Goal: Information Seeking & Learning: Learn about a topic

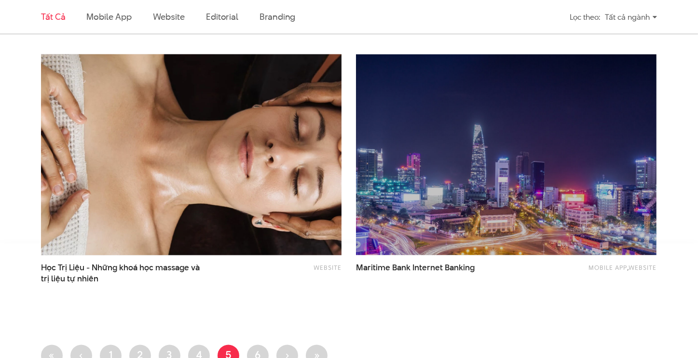
scroll to position [1784, 0]
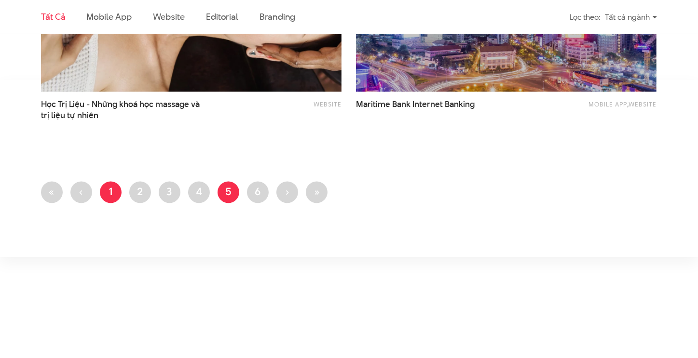
click at [106, 191] on link "Trang 1" at bounding box center [111, 192] width 22 height 22
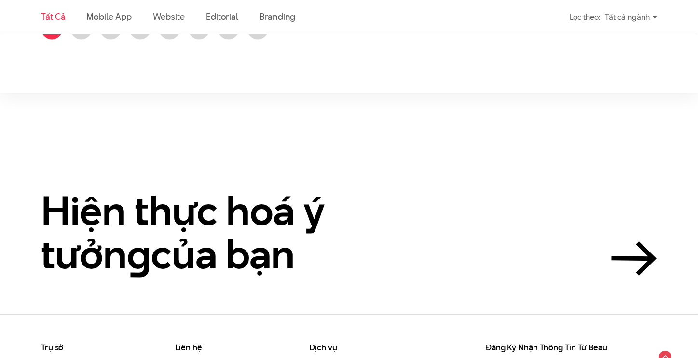
scroll to position [2001, 0]
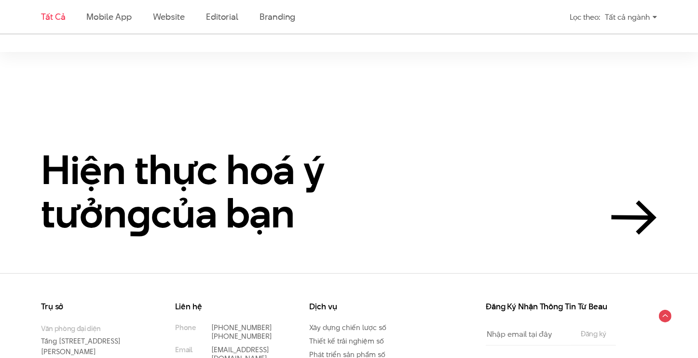
click at [428, 76] on section "Hiện thực hoá ý tưởn g của bạn" at bounding box center [349, 162] width 698 height 221
click at [317, 128] on section "Hiện thực hoá ý tưởn g của bạn" at bounding box center [349, 162] width 698 height 221
click at [222, 104] on section "Hiện thực hoá ý tưởn g của bạn" at bounding box center [349, 162] width 698 height 221
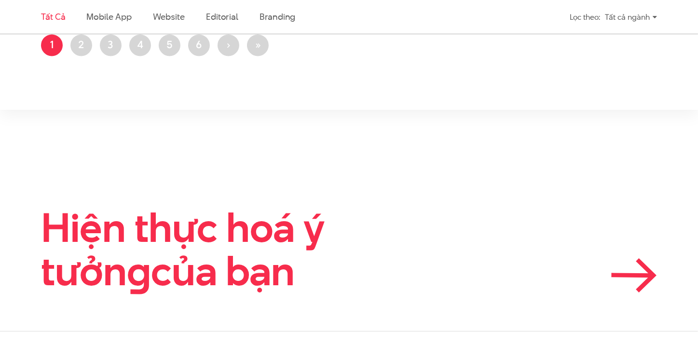
scroll to position [1856, 0]
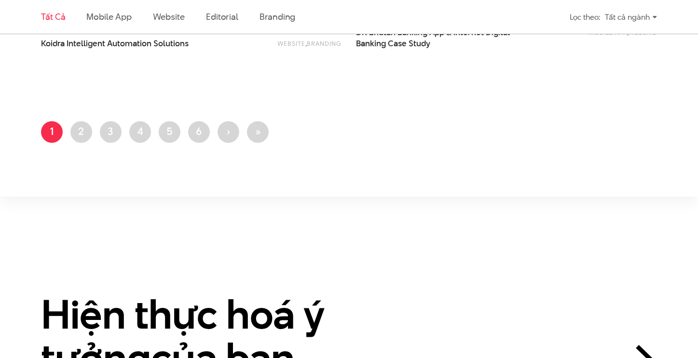
click at [147, 215] on section "Hiện thực hoá ý tưởn g của bạn" at bounding box center [349, 307] width 698 height 221
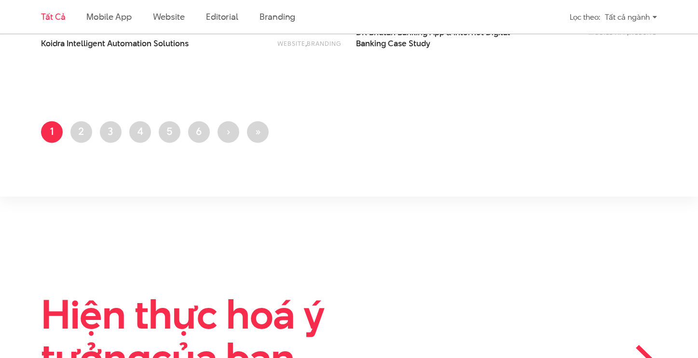
scroll to position [1952, 0]
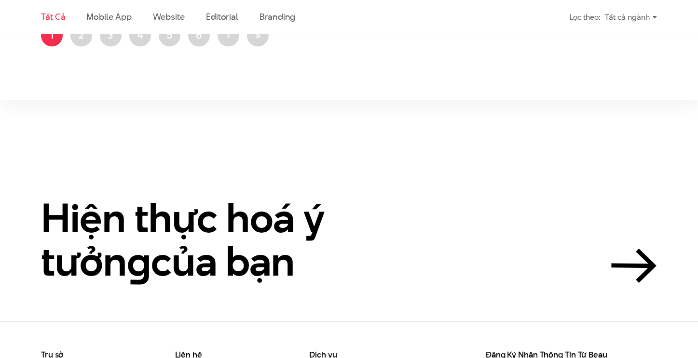
click at [355, 124] on section "Hiện thực hoá ý tưởn g của bạn" at bounding box center [349, 210] width 698 height 221
click at [328, 137] on section "Hiện thực hoá ý tưởn g của bạn" at bounding box center [349, 210] width 698 height 221
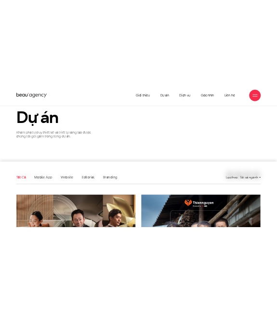
scroll to position [0, 0]
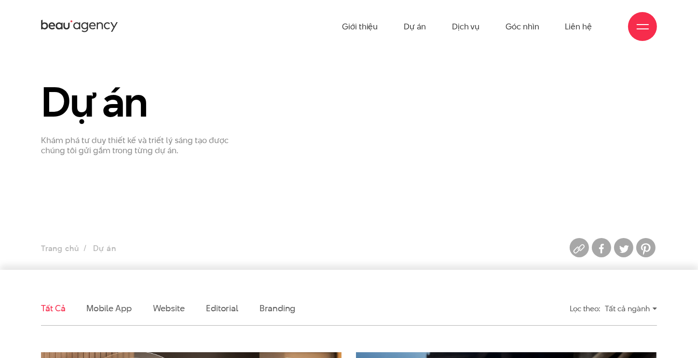
click at [357, 220] on section "Dự án Khám phá tư duy thiết kế và triết lý sáng tạo được chúng tôi gửi gắm tron…" at bounding box center [349, 161] width 698 height 217
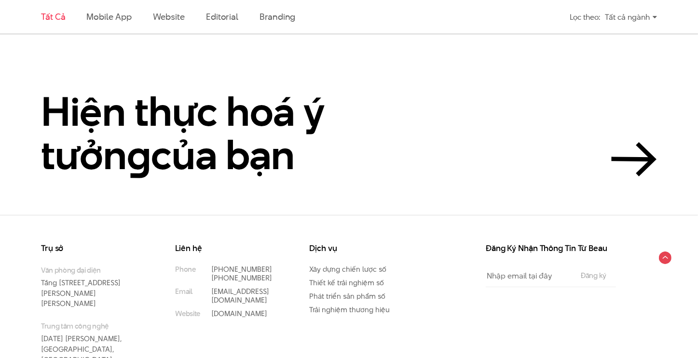
scroll to position [2001, 0]
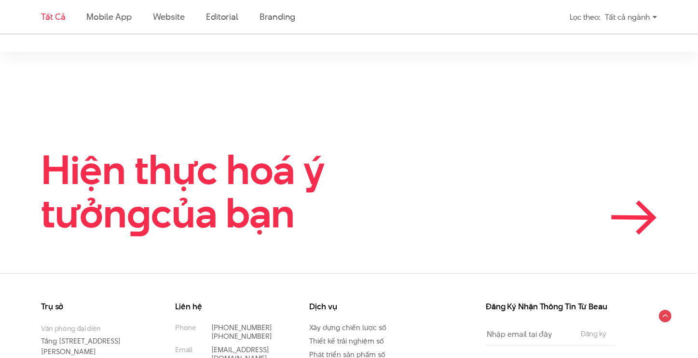
click at [409, 167] on link "Hiện thực hoá ý tưởn g của bạn" at bounding box center [349, 192] width 616 height 86
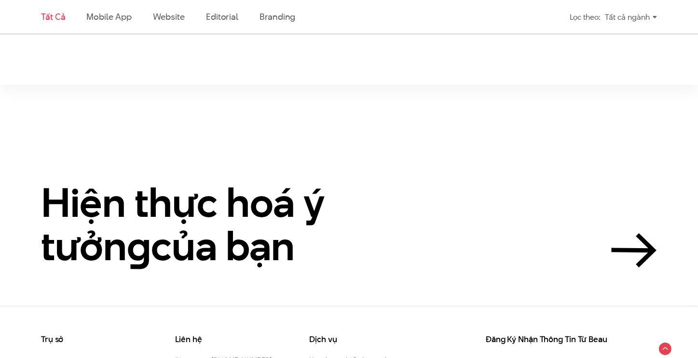
scroll to position [1856, 0]
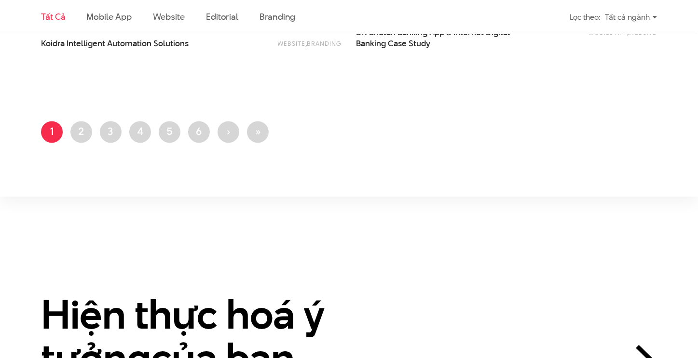
click at [422, 236] on section "Hiện thực hoá ý tưởn g của bạn" at bounding box center [349, 307] width 698 height 221
click at [58, 213] on section "Hiện thực hoá ý tưởn g của bạn" at bounding box center [349, 307] width 698 height 221
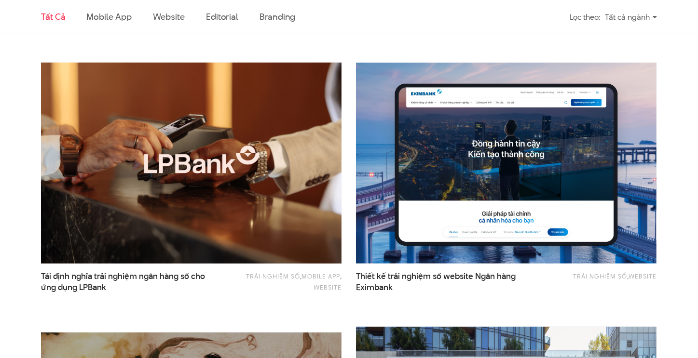
scroll to position [892, 0]
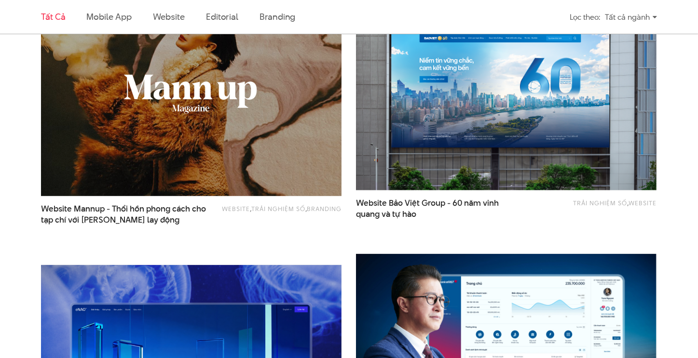
click at [184, 134] on img at bounding box center [191, 95] width 330 height 221
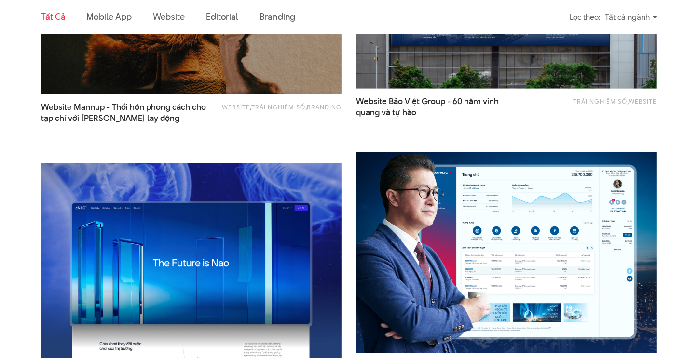
scroll to position [988, 0]
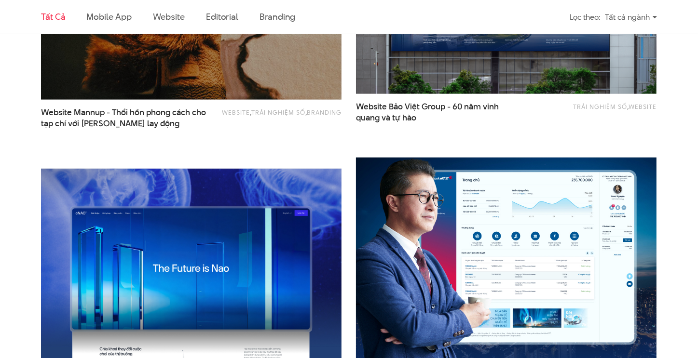
click at [466, 188] on img at bounding box center [506, 258] width 330 height 221
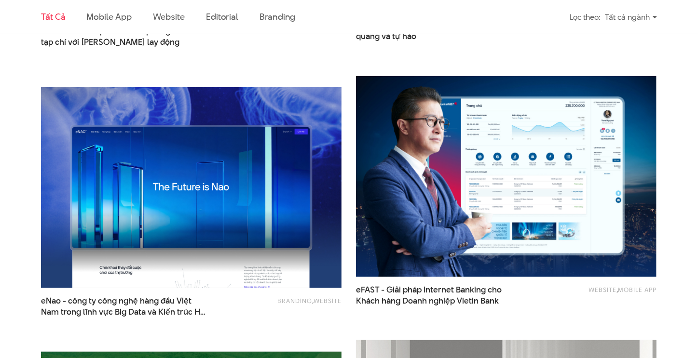
scroll to position [1181, 0]
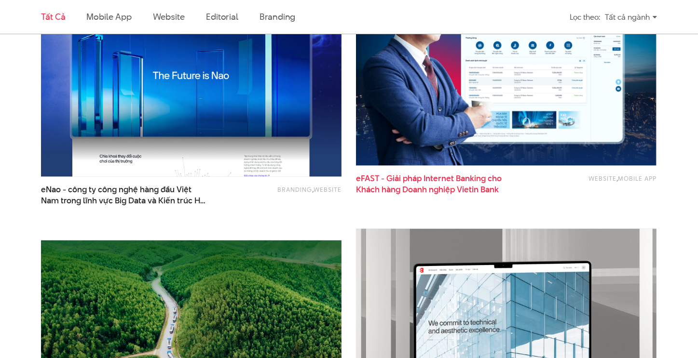
click at [392, 185] on span "Khách hàng Doanh nghiệp Vietin Bank" at bounding box center [427, 189] width 143 height 11
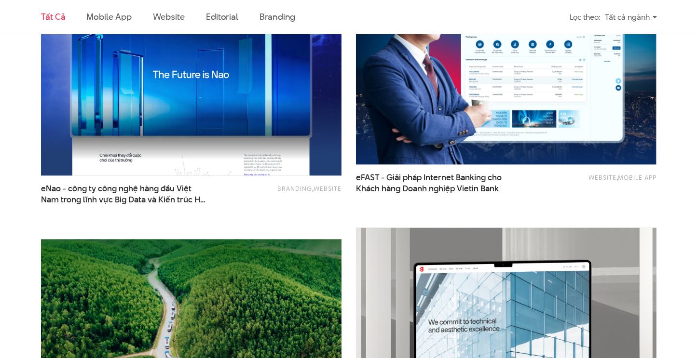
scroll to position [1422, 0]
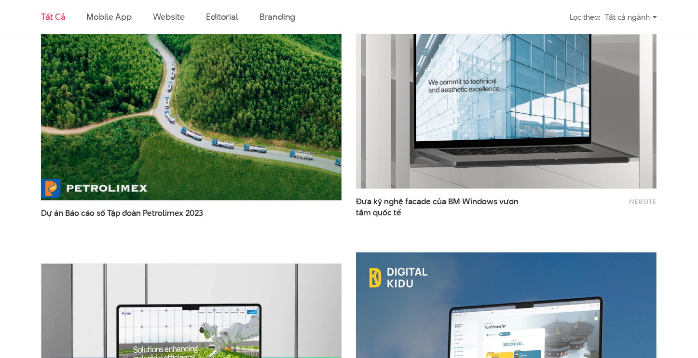
click at [124, 135] on img at bounding box center [191, 99] width 330 height 221
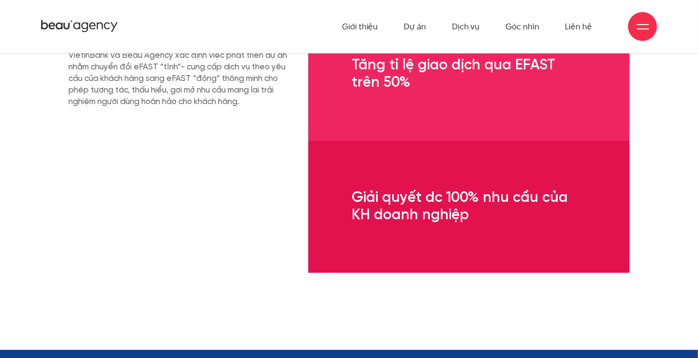
scroll to position [2652, 0]
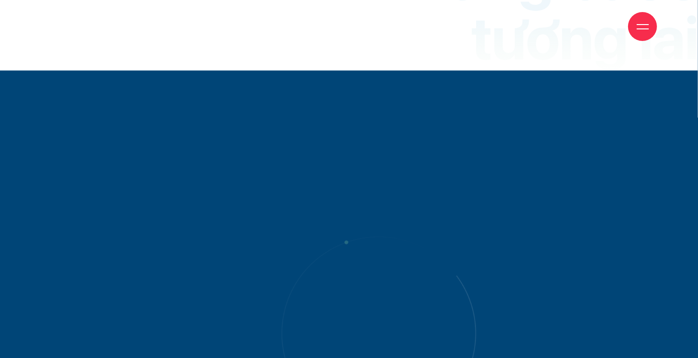
scroll to position [2893, 0]
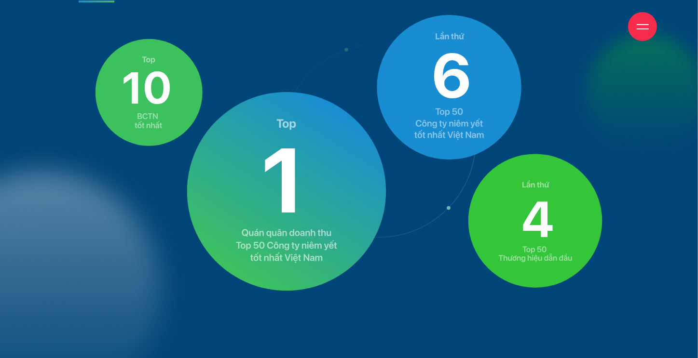
drag, startPoint x: 270, startPoint y: 120, endPoint x: 301, endPoint y: 118, distance: 30.9
click at [320, 149] on div "10 6 1 4" at bounding box center [349, 162] width 540 height 297
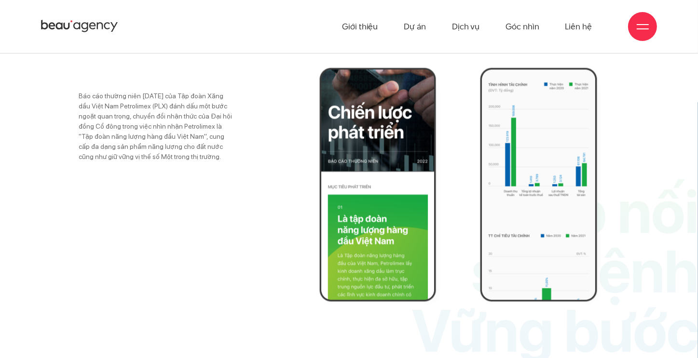
click at [257, 120] on div "Báo cáo thường niên năm 2022 của Tập đoàn Xăng dầu Việt Nam Petrolimex (PLX) đá…" at bounding box center [349, 185] width 656 height 235
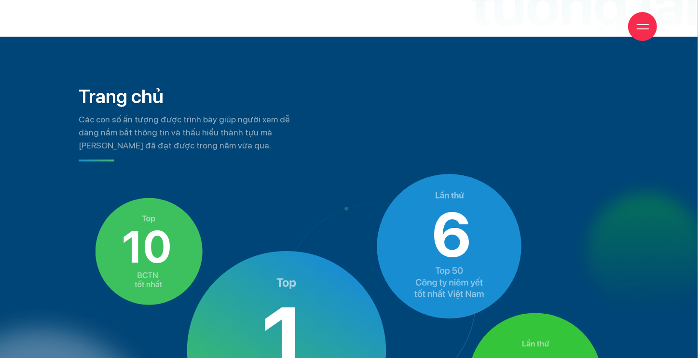
scroll to position [2927, 0]
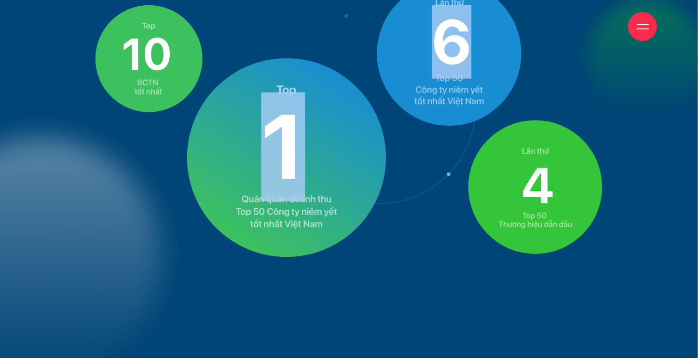
drag, startPoint x: 408, startPoint y: 68, endPoint x: 291, endPoint y: 144, distance: 140.2
click at [287, 148] on div "10 6 1 4" at bounding box center [349, 129] width 540 height 297
click at [318, 75] on image at bounding box center [287, 157] width 200 height 199
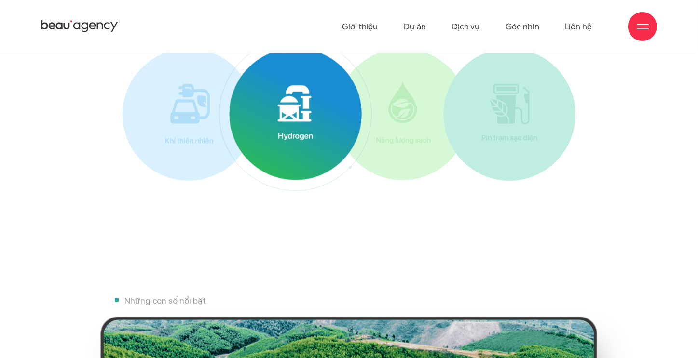
scroll to position [4180, 0]
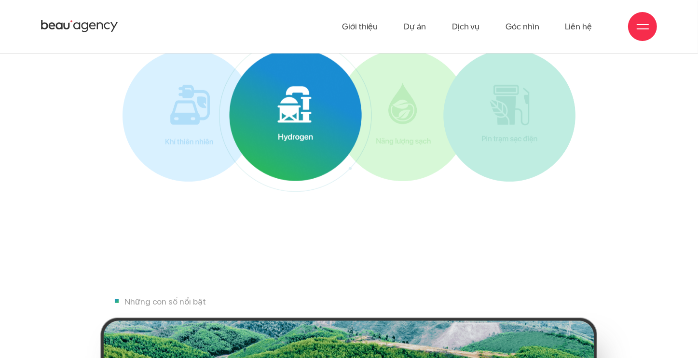
click at [373, 108] on img at bounding box center [295, 115] width 195 height 195
click at [279, 102] on img at bounding box center [295, 115] width 132 height 132
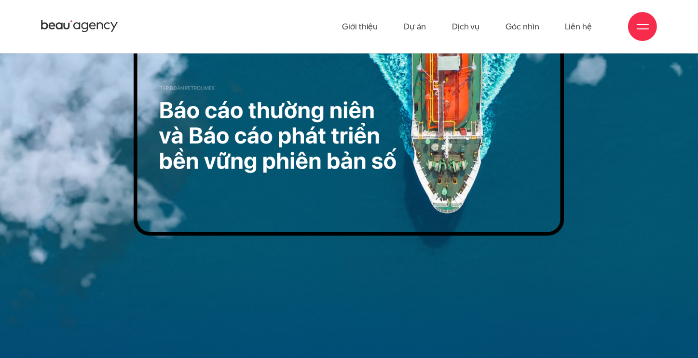
scroll to position [0, 0]
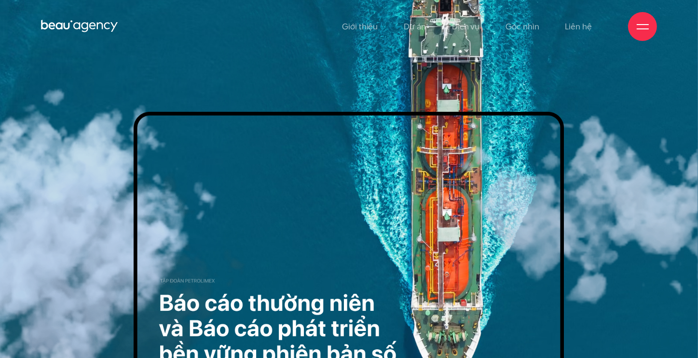
click at [177, 68] on div at bounding box center [129, 253] width 258 height 433
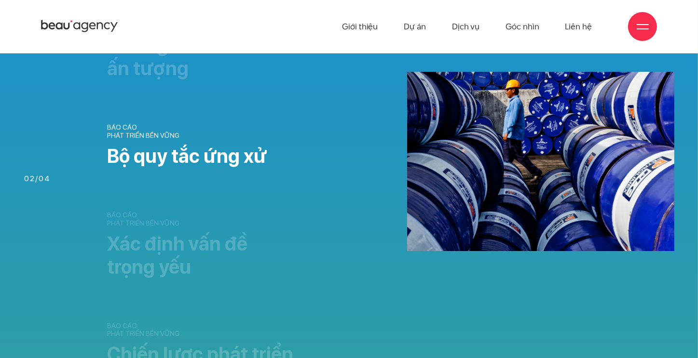
scroll to position [1157, 0]
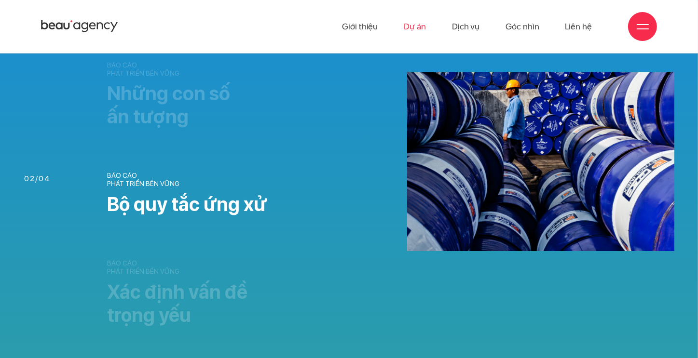
click at [419, 25] on link "Dự án" at bounding box center [415, 26] width 22 height 53
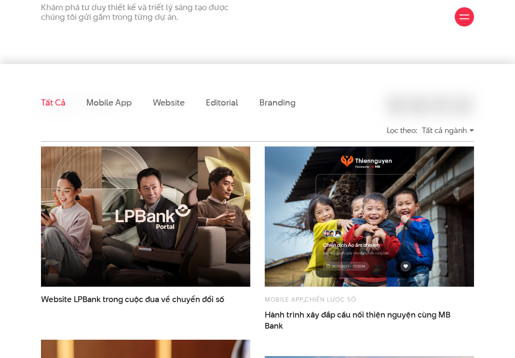
scroll to position [193, 0]
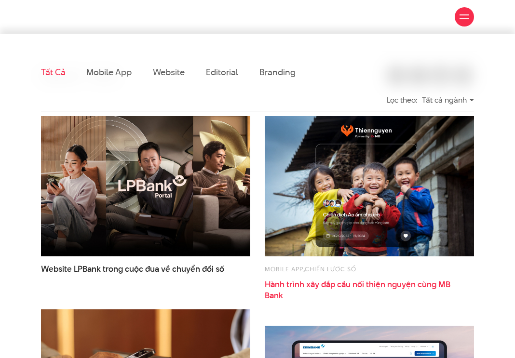
drag, startPoint x: 254, startPoint y: 281, endPoint x: 301, endPoint y: 291, distance: 48.2
